Goal: Information Seeking & Learning: Learn about a topic

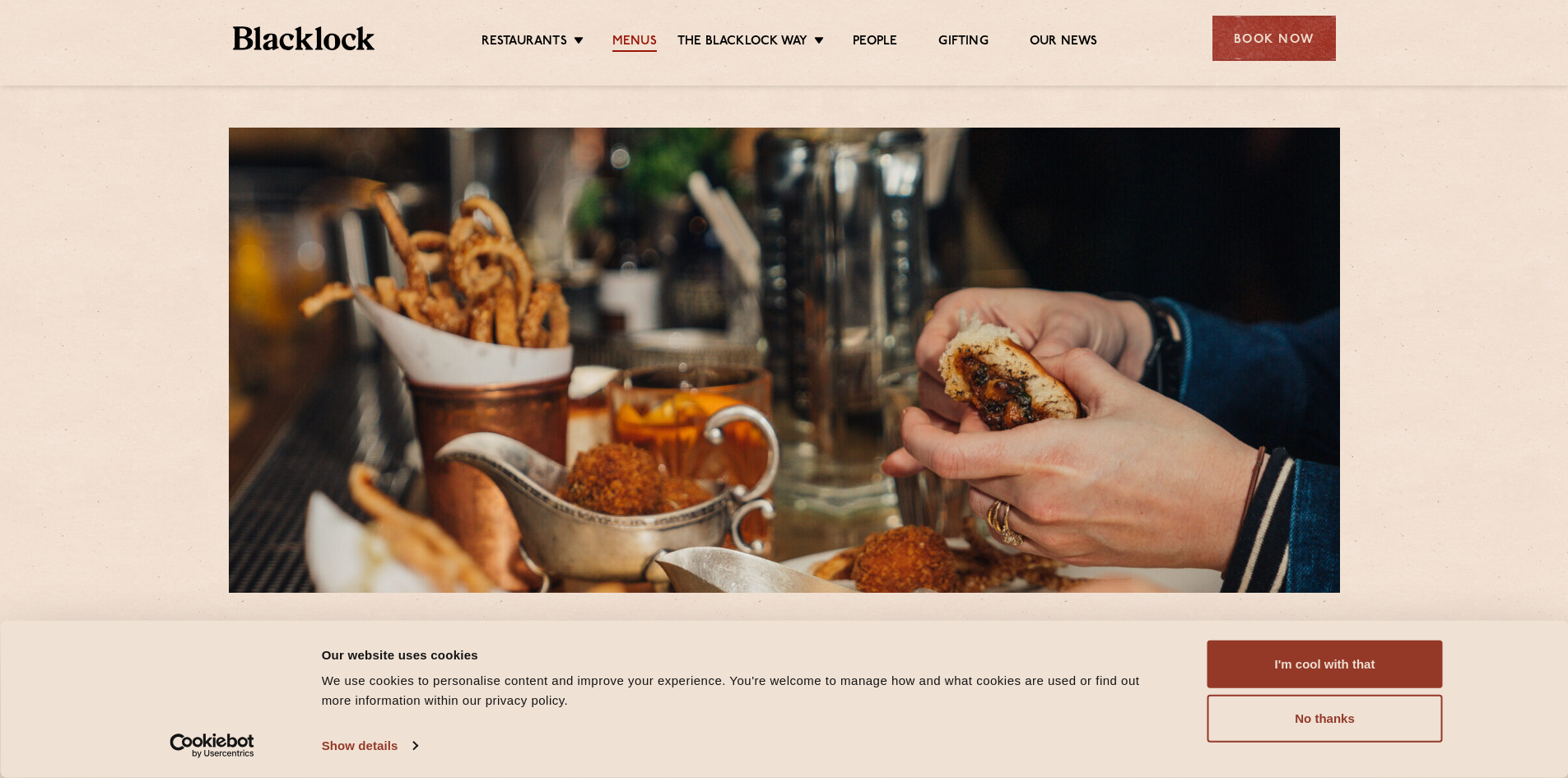
click at [621, 50] on link "Menus" at bounding box center [634, 43] width 45 height 18
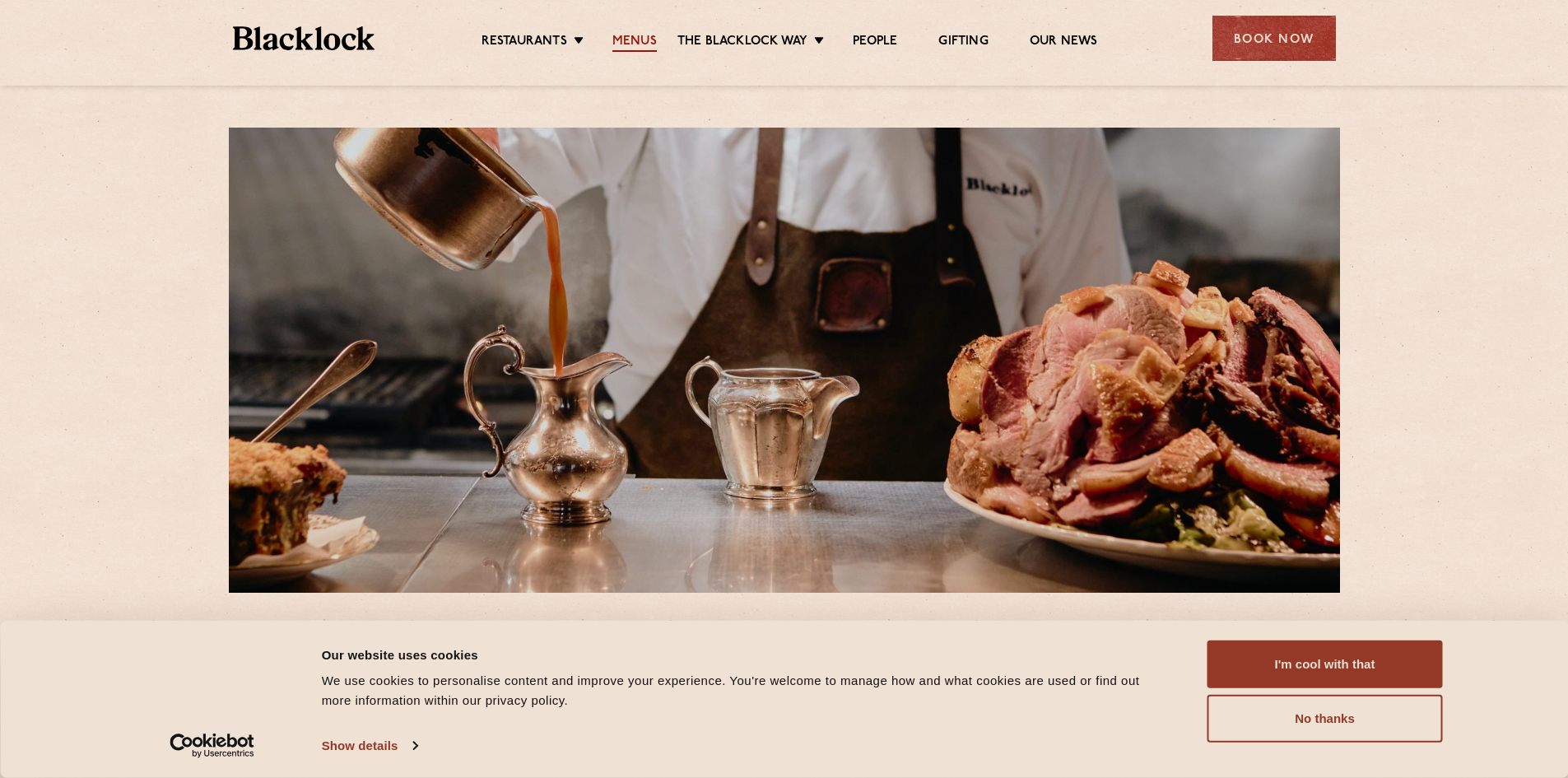
click at [641, 38] on link "Menus" at bounding box center [634, 43] width 45 height 18
click at [1295, 645] on button "I'm cool with that" at bounding box center [1325, 664] width 235 height 48
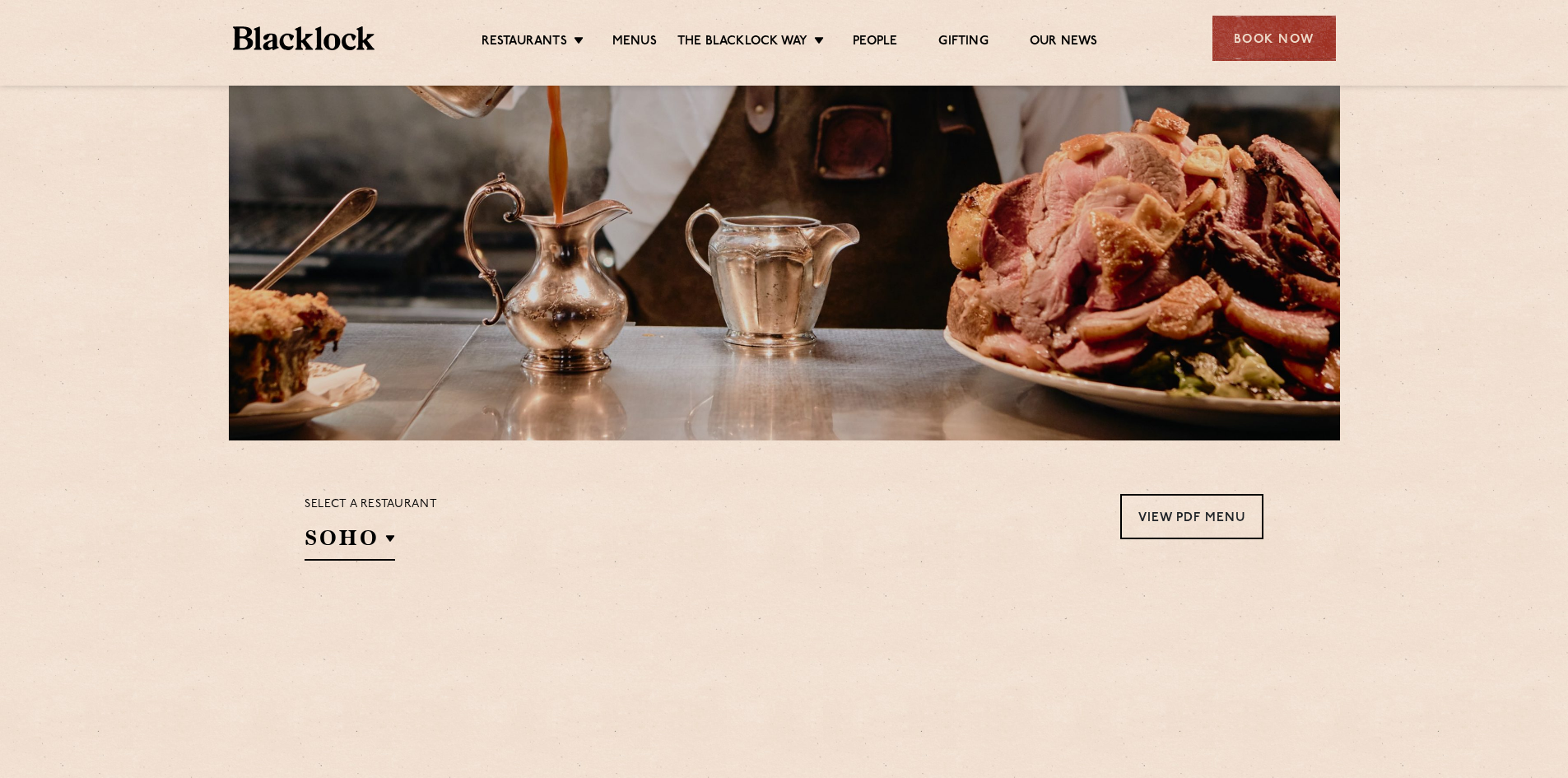
scroll to position [165, 0]
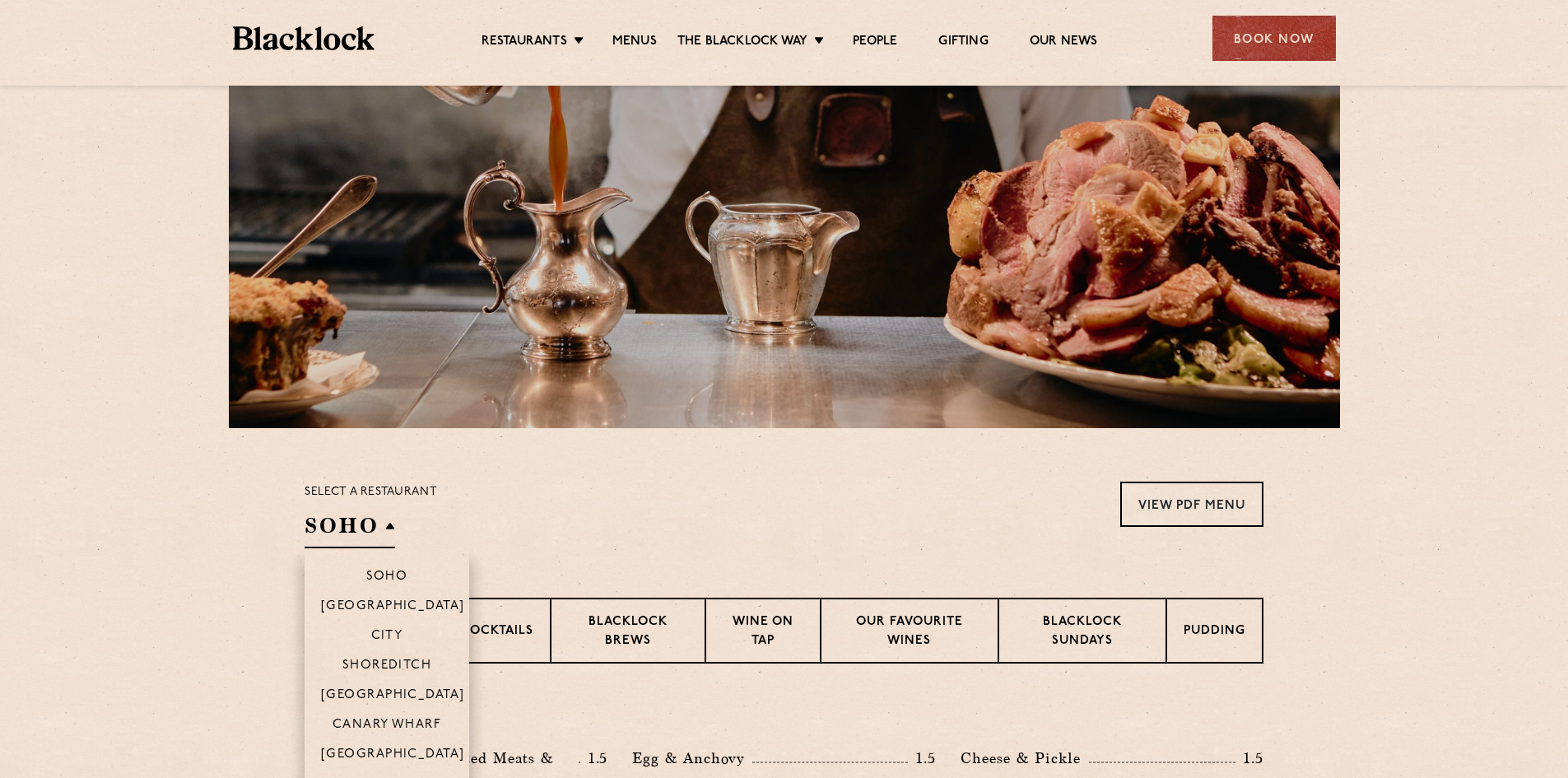
click at [358, 529] on h2 "SOHO" at bounding box center [350, 529] width 90 height 37
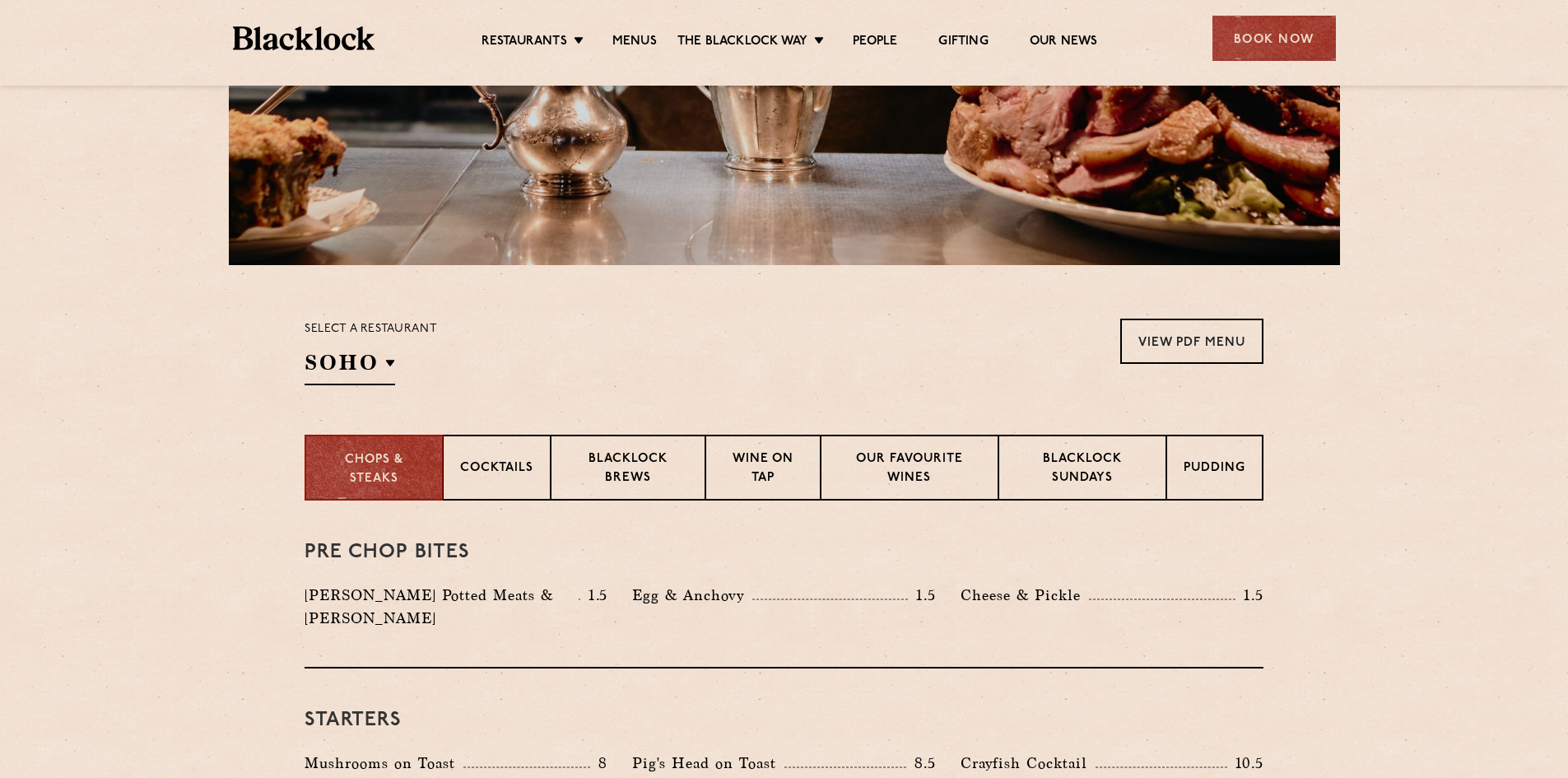
scroll to position [329, 0]
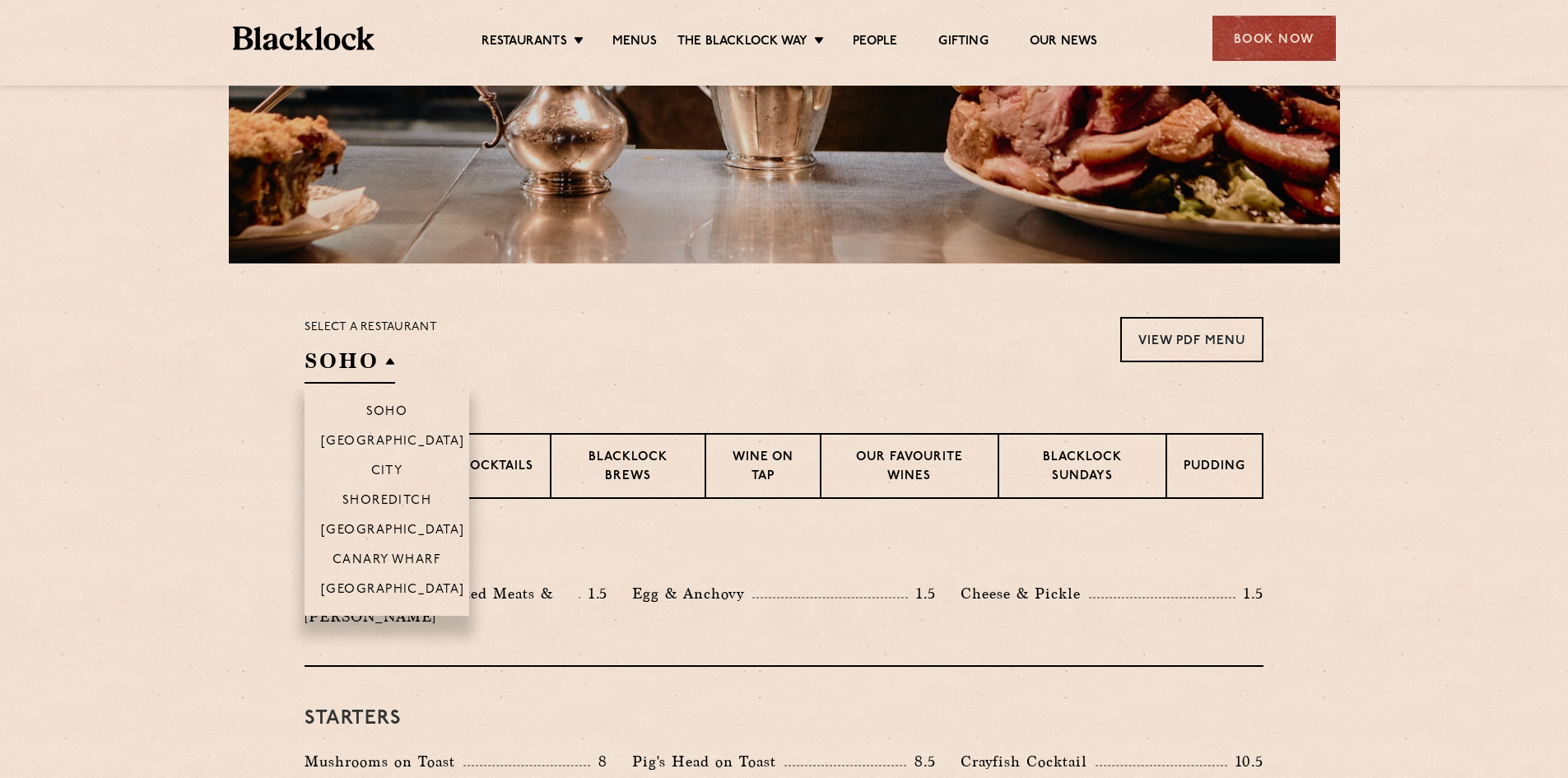
click at [365, 364] on h2 "SOHO" at bounding box center [350, 365] width 90 height 37
click at [373, 560] on p "Canary Wharf" at bounding box center [386, 562] width 109 height 17
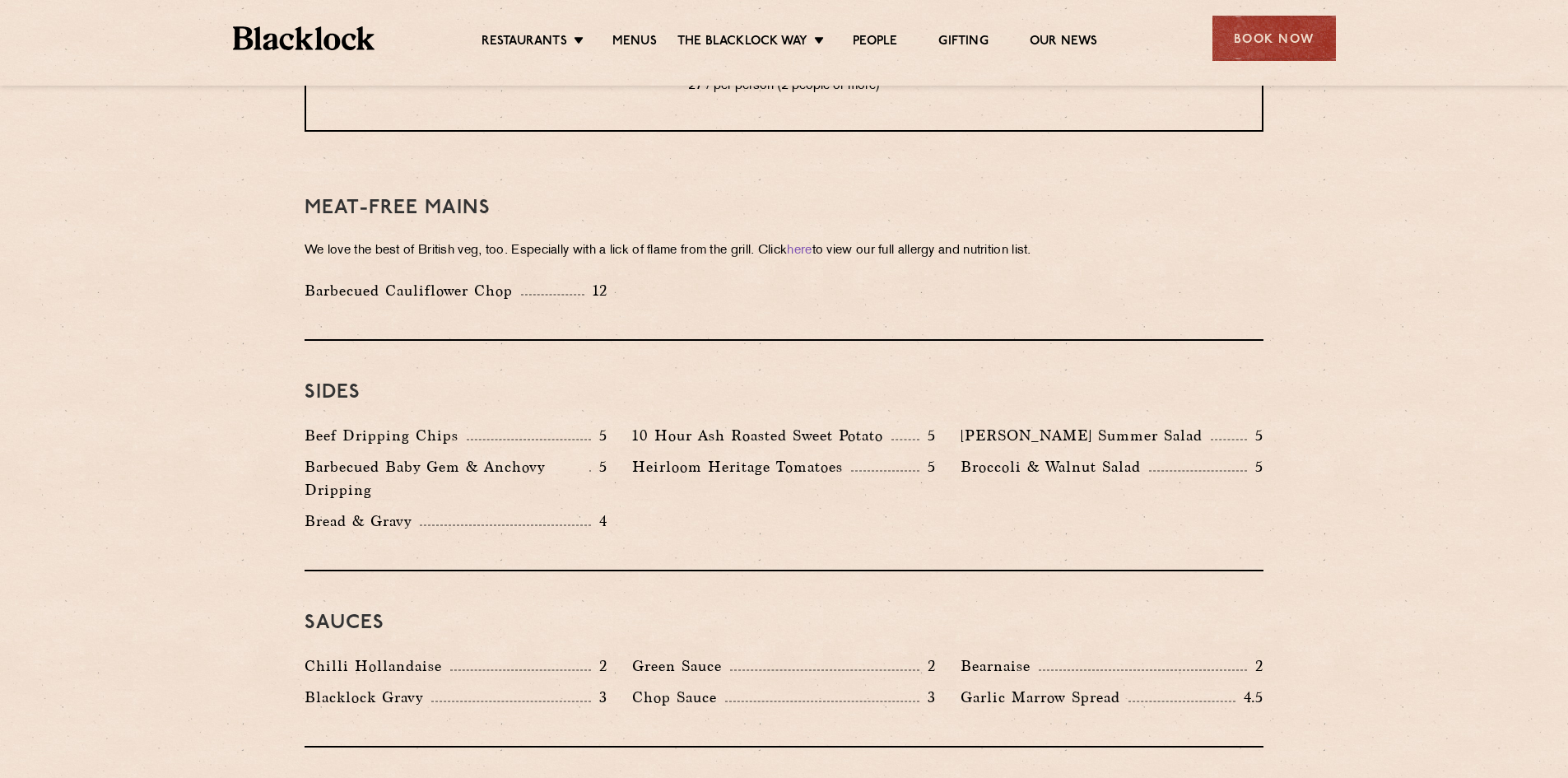
scroll to position [2305, 0]
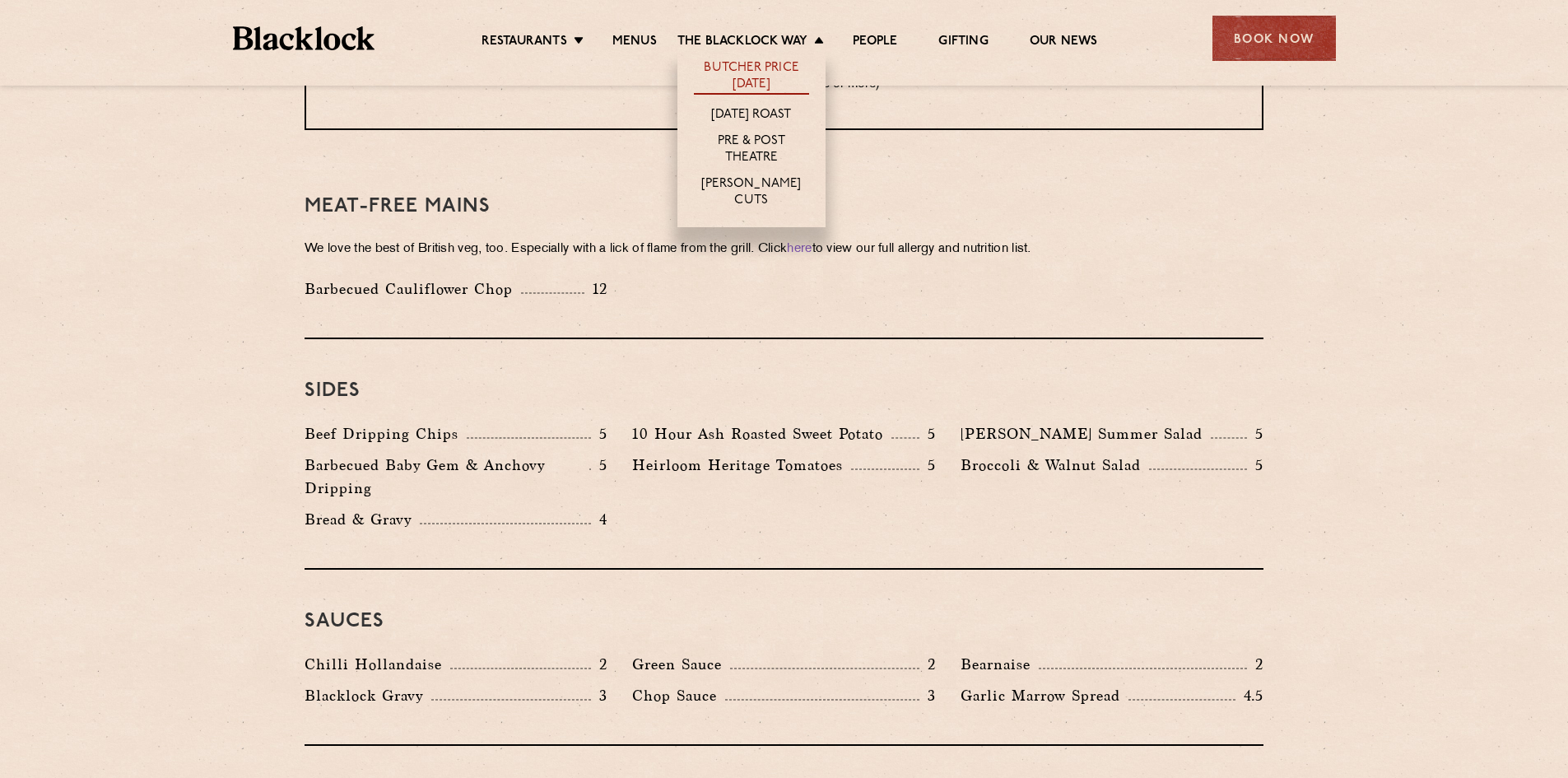
click at [738, 79] on link "Butcher Price [DATE]" at bounding box center [751, 78] width 115 height 35
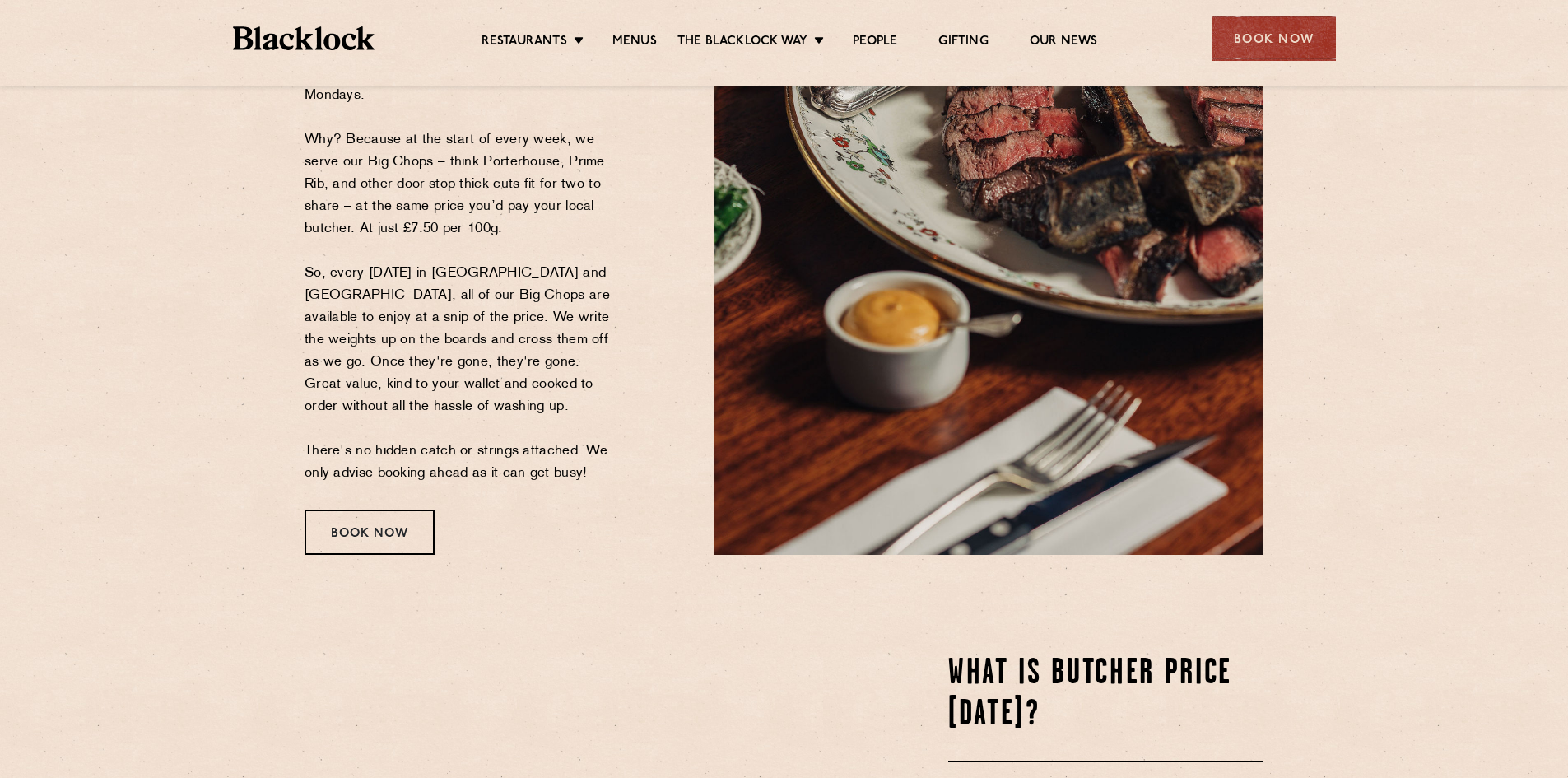
scroll to position [247, 0]
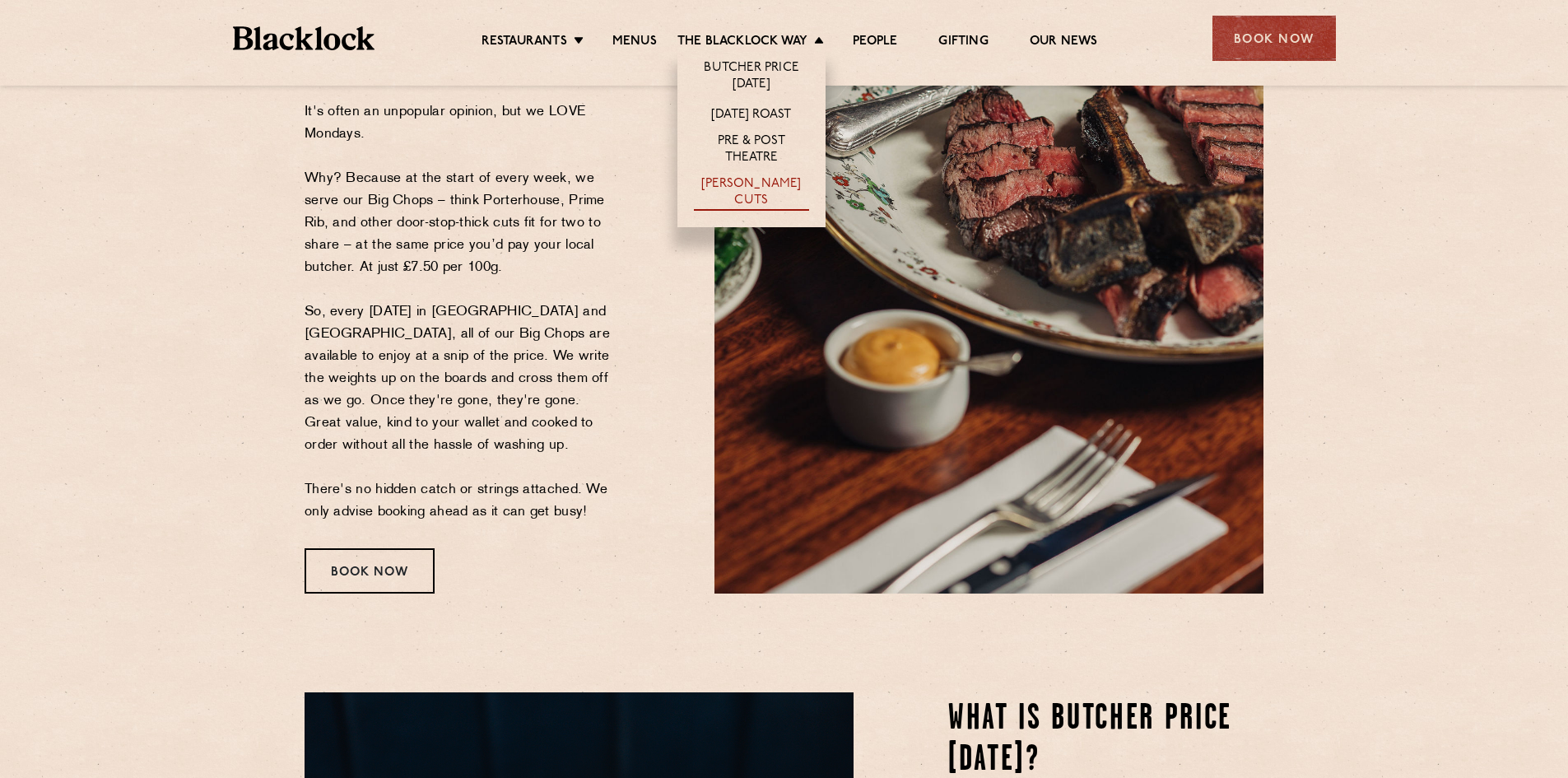
click at [748, 187] on link "[PERSON_NAME] Cuts" at bounding box center [751, 194] width 115 height 35
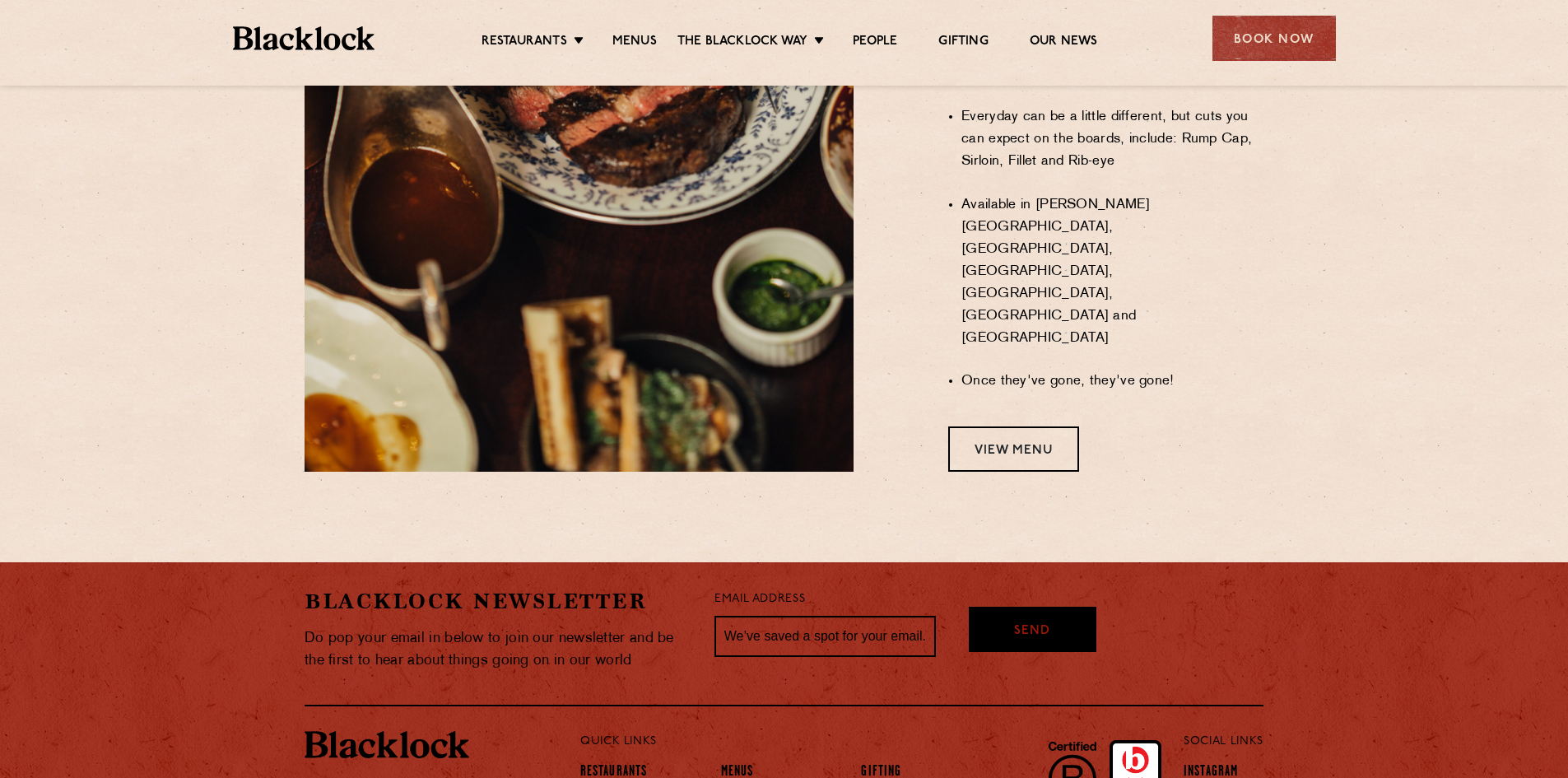
scroll to position [1384, 0]
